Goal: Information Seeking & Learning: Learn about a topic

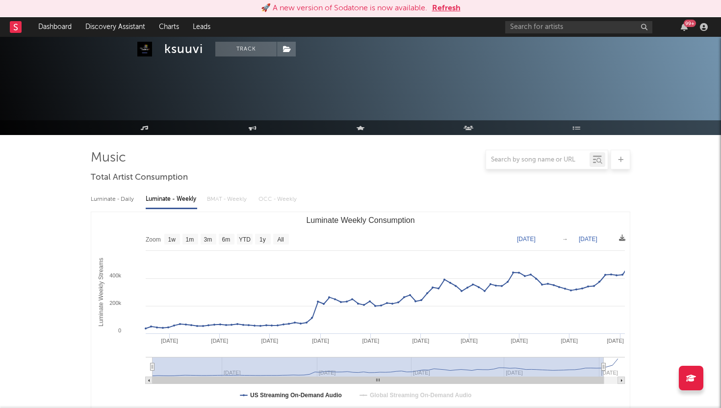
select select "6m"
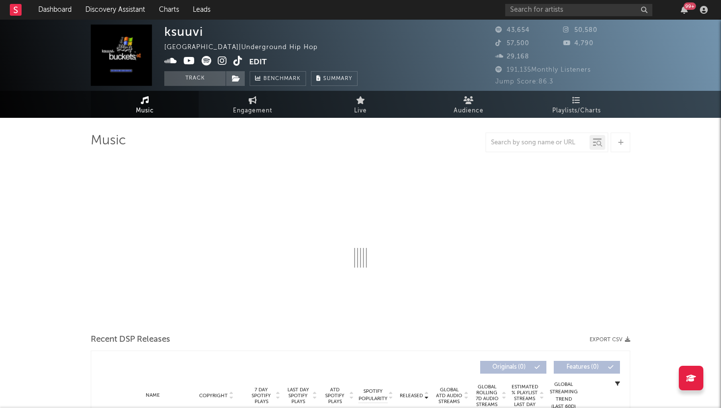
select select "6m"
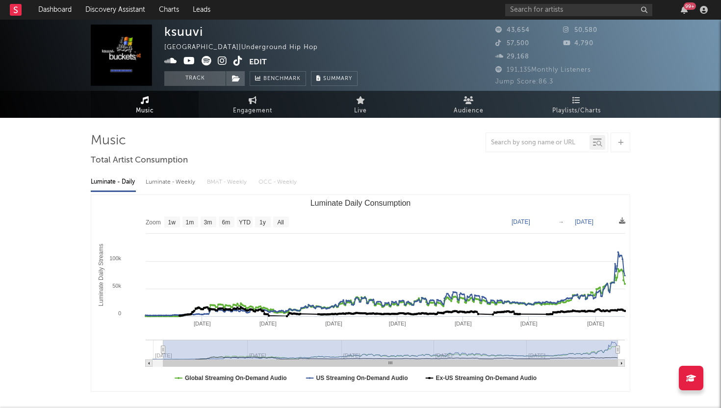
drag, startPoint x: 431, startPoint y: 348, endPoint x: 161, endPoint y: 350, distance: 269.4
click at [162, 350] on icon "Luminate Daily Consumption" at bounding box center [163, 349] width 4 height 7
type input "[DATE]"
select select "All"
drag, startPoint x: 161, startPoint y: 350, endPoint x: 145, endPoint y: 350, distance: 16.7
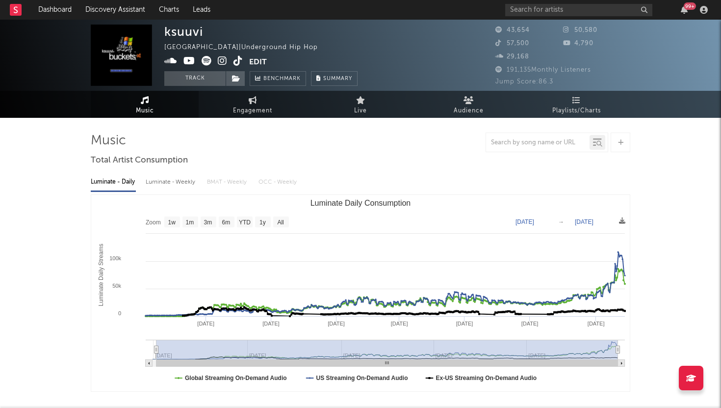
click at [145, 350] on icon "Created with Highcharts 10.3.3 Luminate Daily Streams Luminate Daily Consumptio…" at bounding box center [360, 293] width 539 height 196
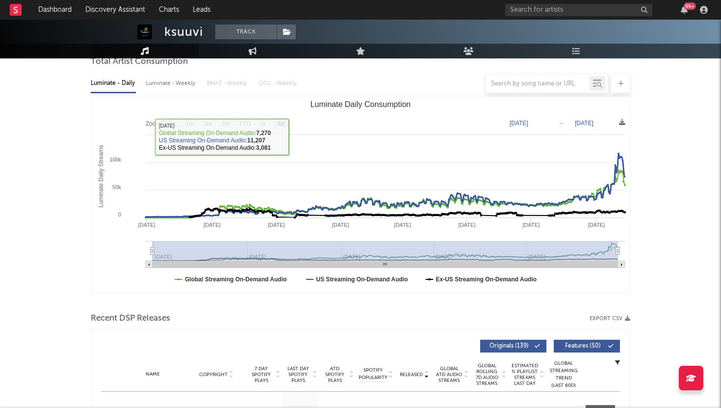
scroll to position [109, 0]
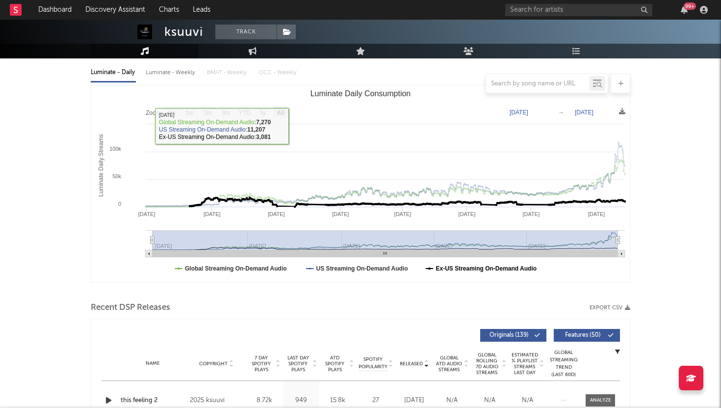
click at [458, 267] on text "Ex-US Streaming On-Demand Audio" at bounding box center [486, 268] width 101 height 7
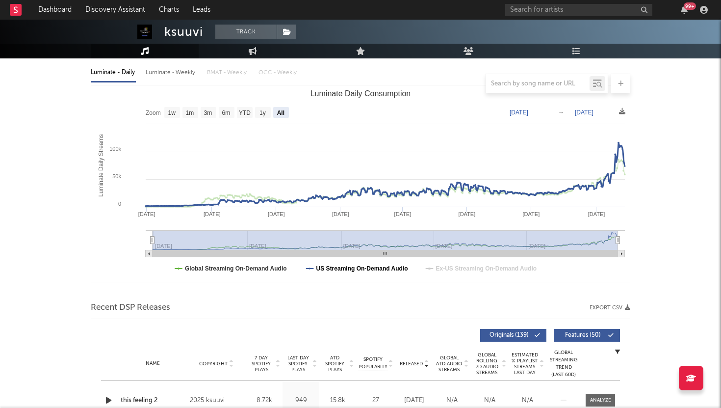
click at [389, 266] on text "US Streaming On-Demand Audio" at bounding box center [362, 268] width 92 height 7
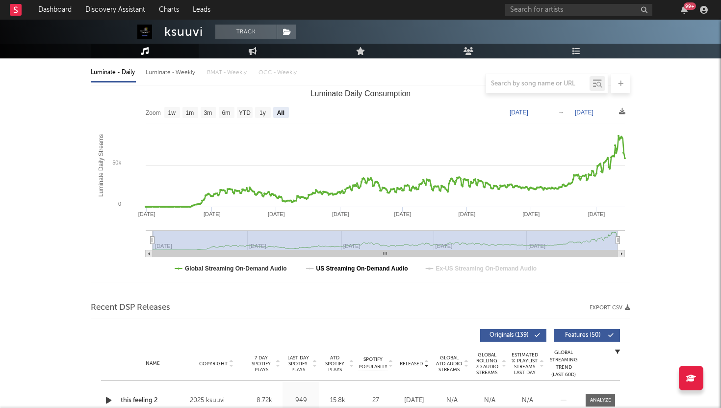
click at [322, 267] on text "US Streaming On-Demand Audio" at bounding box center [362, 268] width 92 height 7
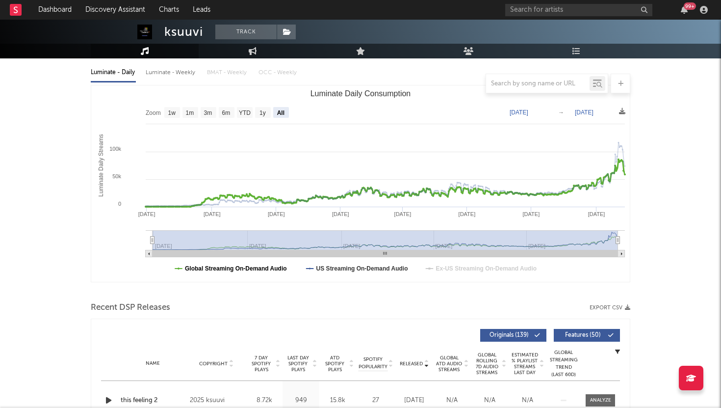
click at [277, 265] on text "Global Streaming On-Demand Audio" at bounding box center [236, 268] width 102 height 7
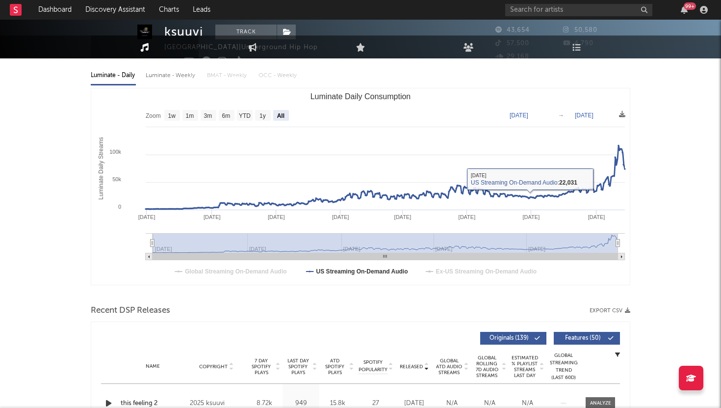
scroll to position [0, 0]
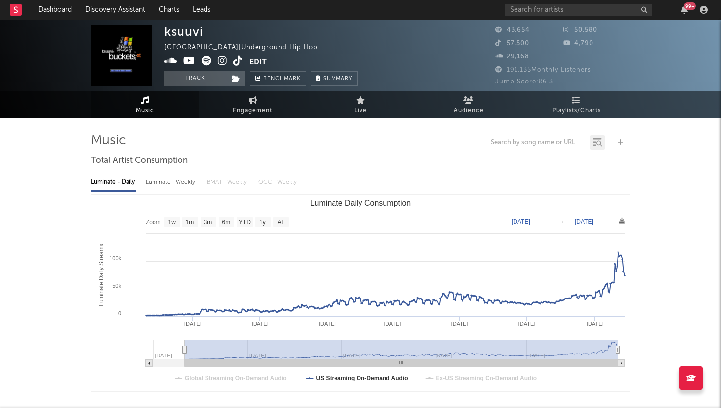
type input "[DATE]"
select select "1y"
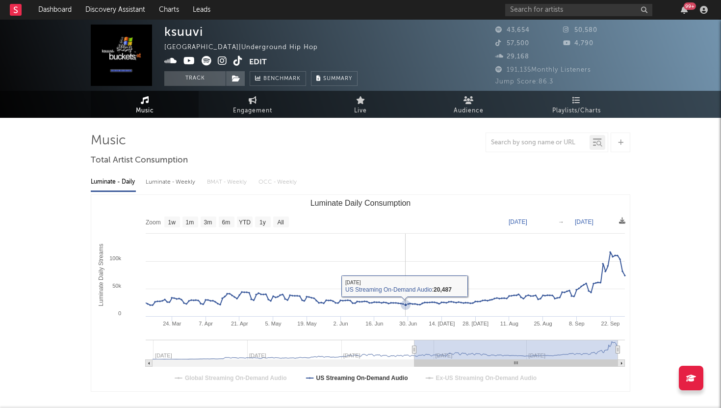
type input "[DATE]"
select select "6m"
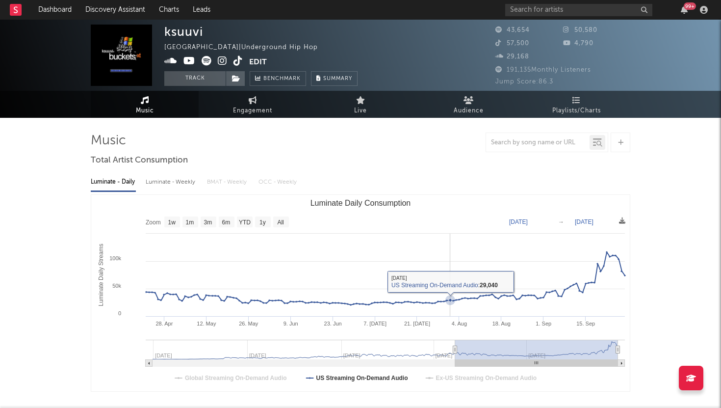
drag, startPoint x: 151, startPoint y: 347, endPoint x: 459, endPoint y: 316, distance: 309.7
click at [458, 316] on icon "Created with Highcharts 10.3.3 Luminate Daily Streams Luminate Daily Consumptio…" at bounding box center [360, 293] width 539 height 196
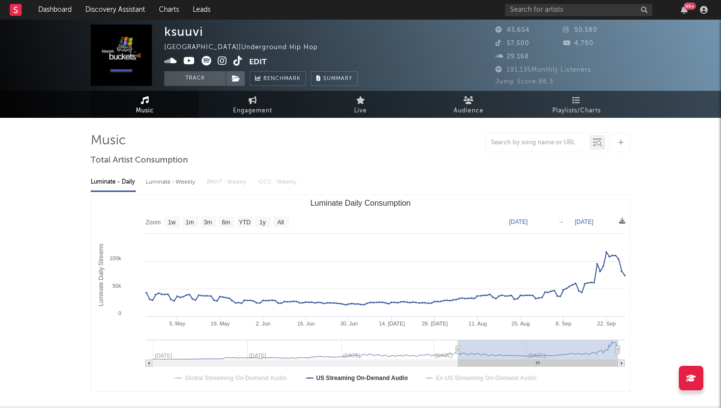
type input "[DATE]"
select select "6m"
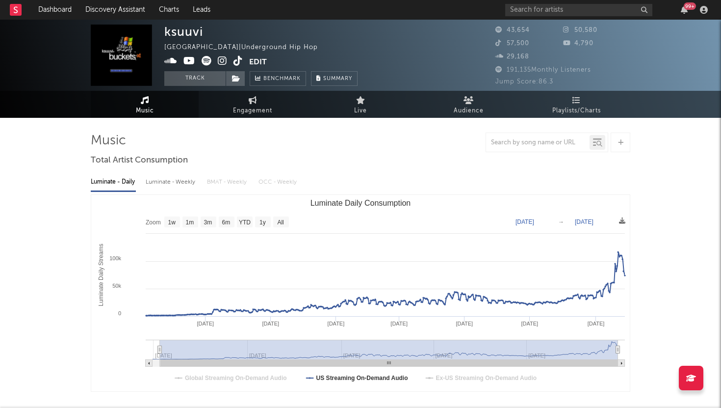
type input "[DATE]"
drag, startPoint x: 460, startPoint y: 347, endPoint x: 118, endPoint y: 328, distance: 342.5
click at [118, 328] on icon "Created with Highcharts 10.3.3 Luminate Daily Streams Luminate Daily Consumptio…" at bounding box center [360, 293] width 539 height 196
select select "All"
drag, startPoint x: 153, startPoint y: 350, endPoint x: 132, endPoint y: 350, distance: 21.1
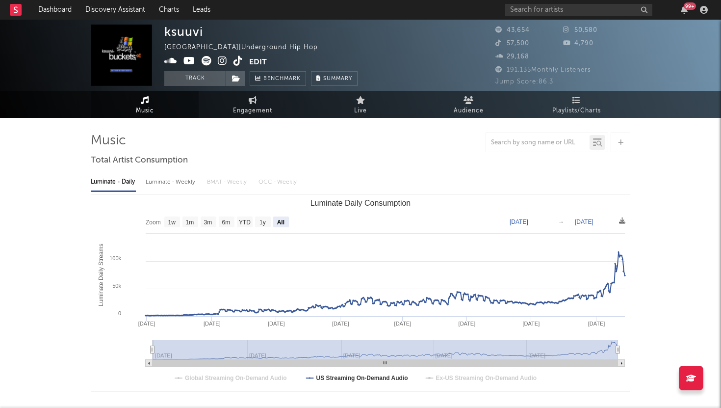
click at [132, 350] on icon "Created with Highcharts 10.3.3 Luminate Daily Streams Luminate Daily Consumptio…" at bounding box center [360, 293] width 539 height 196
click at [525, 11] on input "text" at bounding box center [578, 10] width 147 height 12
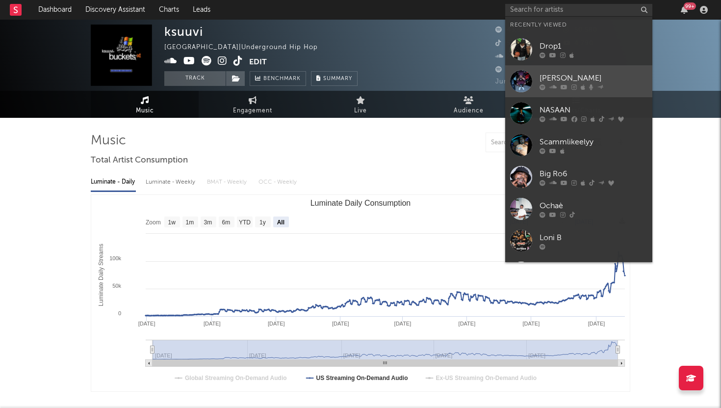
click at [541, 79] on div "[PERSON_NAME]" at bounding box center [594, 78] width 108 height 12
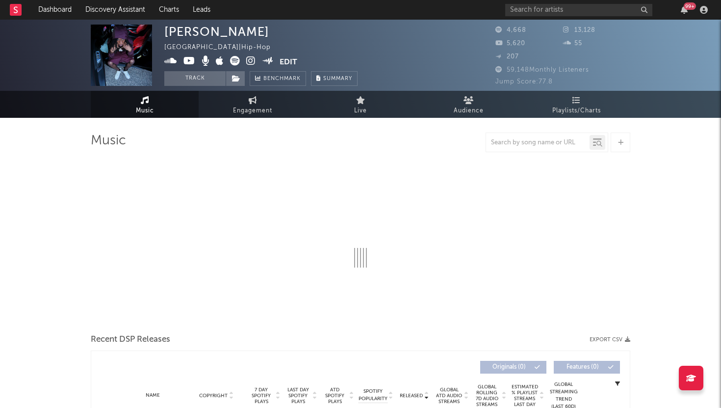
select select "6m"
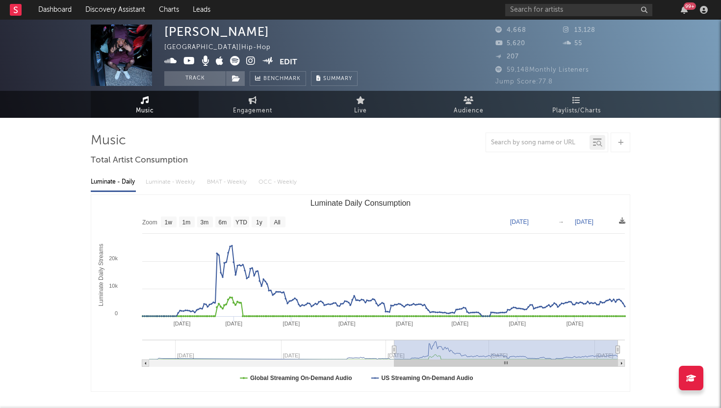
drag, startPoint x: 462, startPoint y: 346, endPoint x: 393, endPoint y: 343, distance: 68.3
click at [393, 343] on g "Luminate Daily Consumption" at bounding box center [383, 353] width 483 height 27
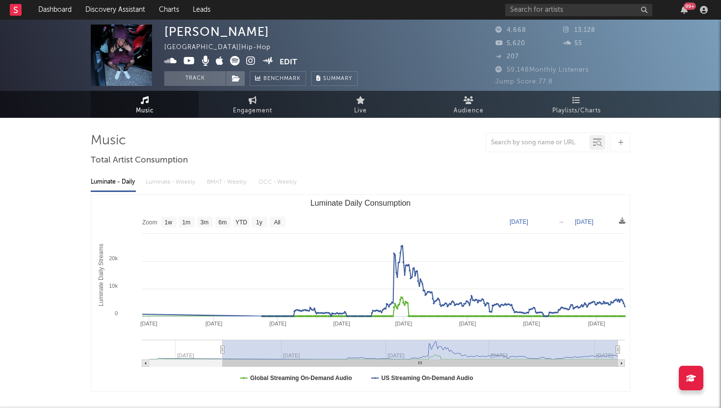
type input "[DATE]"
drag, startPoint x: 393, startPoint y: 349, endPoint x: 219, endPoint y: 338, distance: 174.0
click at [219, 338] on icon "Created with Highcharts 10.3.3 Luminate Daily Streams Luminate Daily Consumptio…" at bounding box center [360, 293] width 539 height 196
drag, startPoint x: 619, startPoint y: 350, endPoint x: 659, endPoint y: 350, distance: 40.2
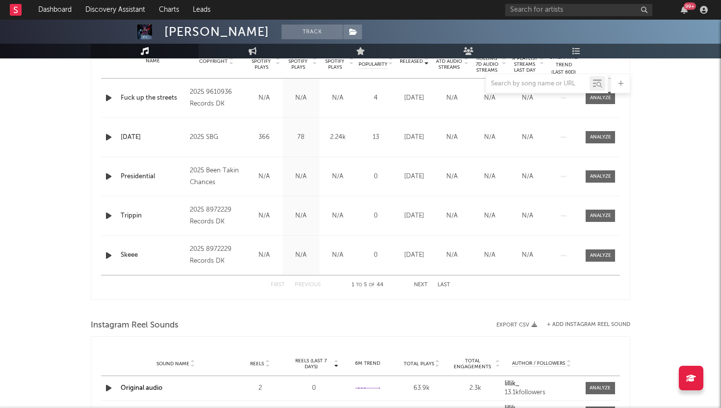
scroll to position [411, 0]
